Goal: Task Accomplishment & Management: Use online tool/utility

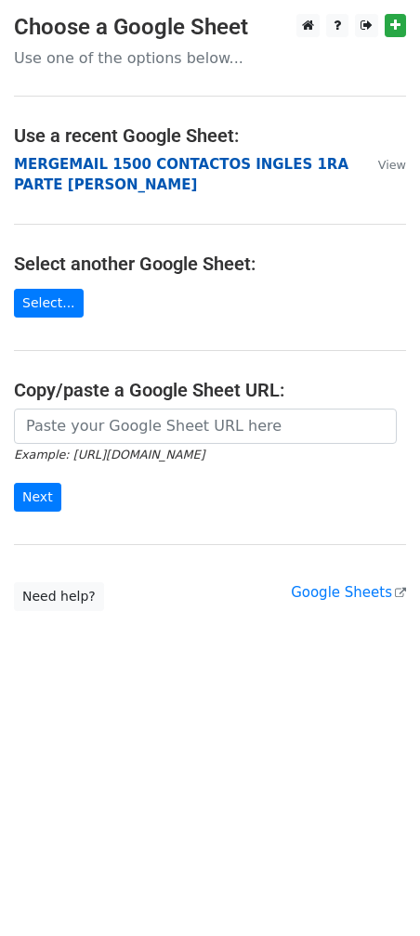
click at [102, 169] on strong "MERGEMAIL 1500 CONTACTOS INGLES 1RA PARTE [PERSON_NAME]" at bounding box center [181, 175] width 334 height 38
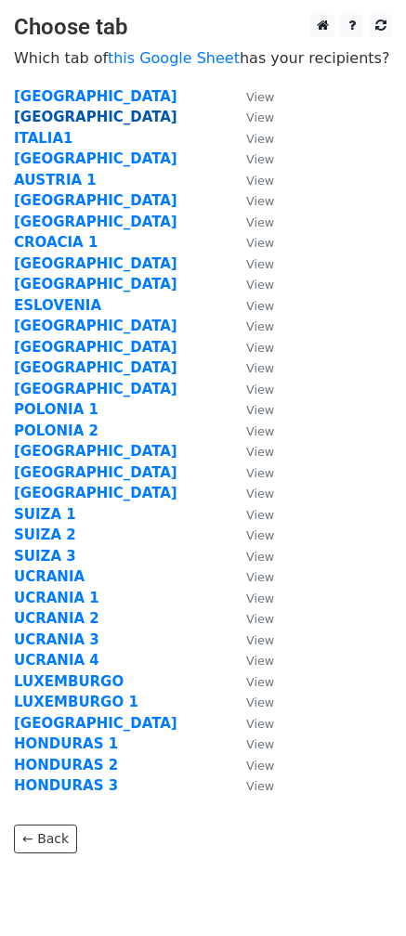
click at [38, 113] on strong "ITALIA" at bounding box center [96, 117] width 164 height 17
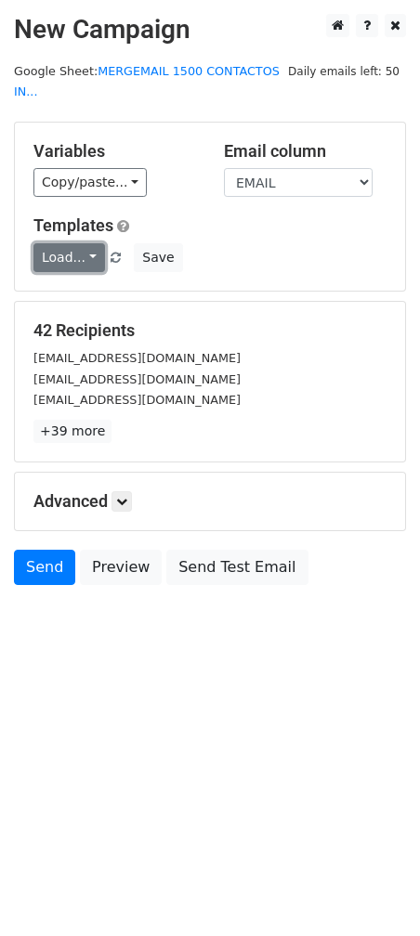
click at [85, 243] on link "Load..." at bounding box center [69, 257] width 72 height 29
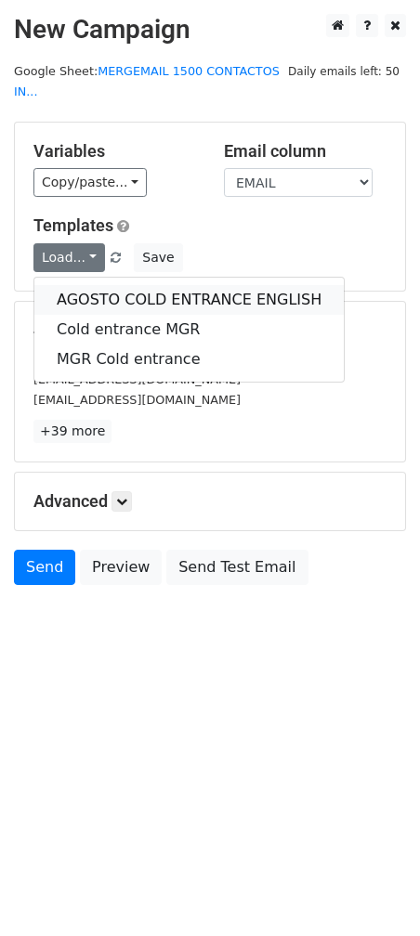
click at [146, 285] on link "AGOSTO COLD ENTRANCE ENGLISH" at bounding box center [188, 300] width 309 height 30
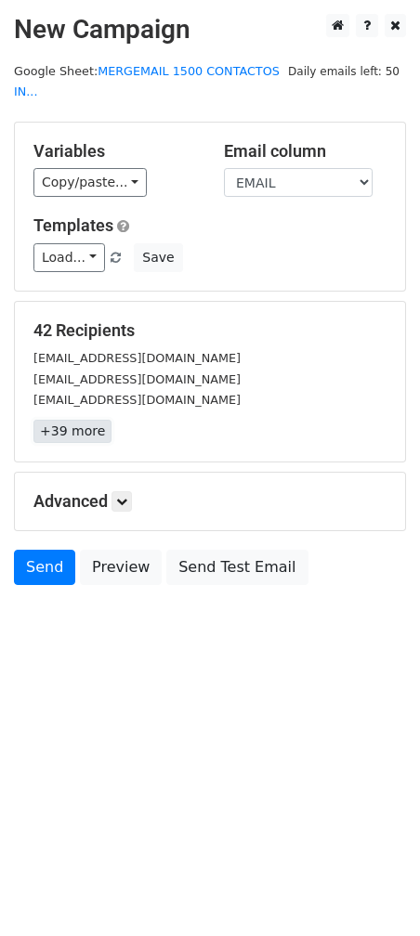
click at [94, 420] on link "+39 more" at bounding box center [72, 431] width 78 height 23
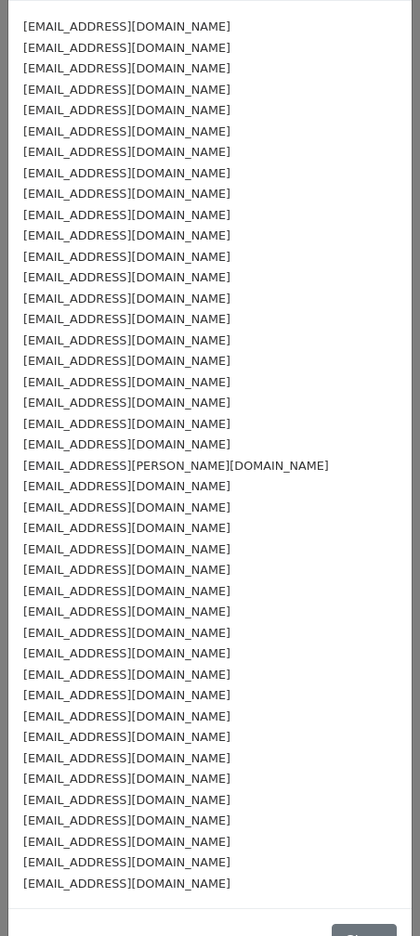
scroll to position [93, 0]
